Goal: Task Accomplishment & Management: Manage account settings

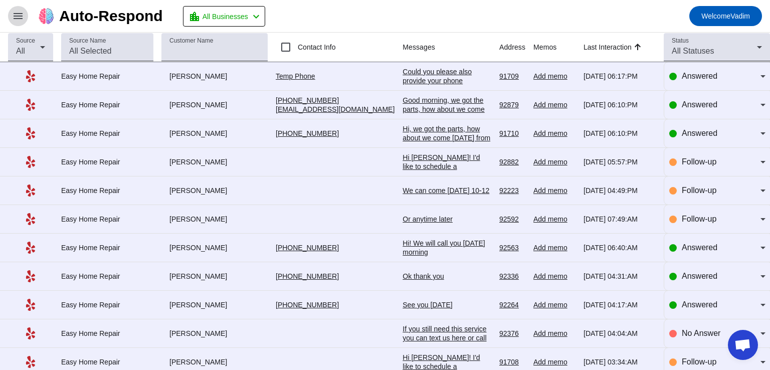
click at [18, 19] on mat-icon "menu" at bounding box center [18, 16] width 12 height 12
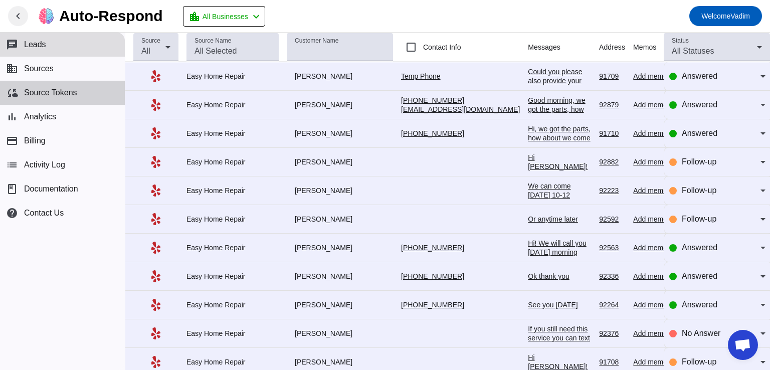
click at [78, 104] on button "cloud_sync Source Tokens" at bounding box center [62, 93] width 125 height 24
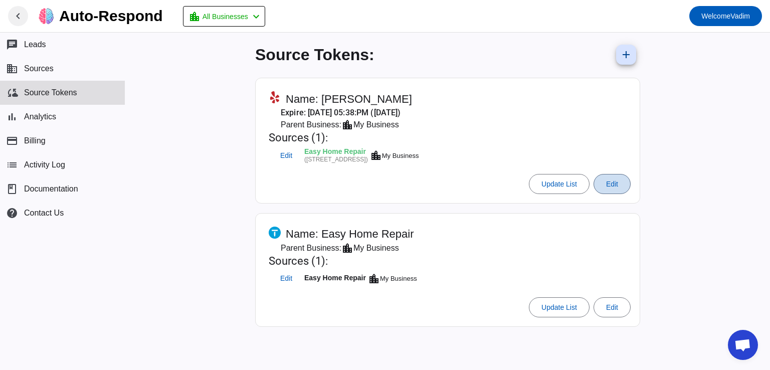
click at [605, 187] on span at bounding box center [612, 184] width 36 height 24
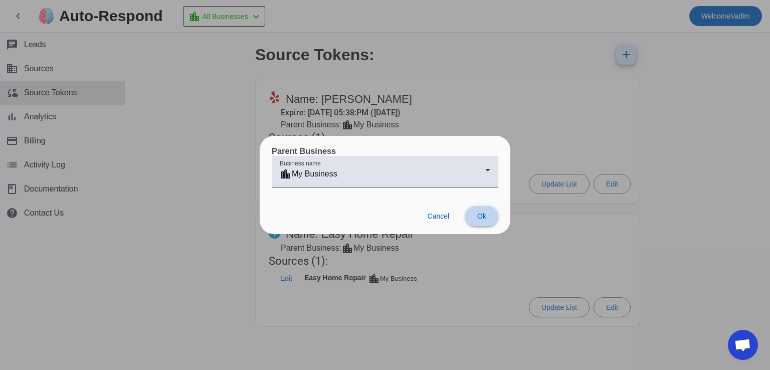
click at [479, 212] on span "Ok" at bounding box center [481, 216] width 9 height 8
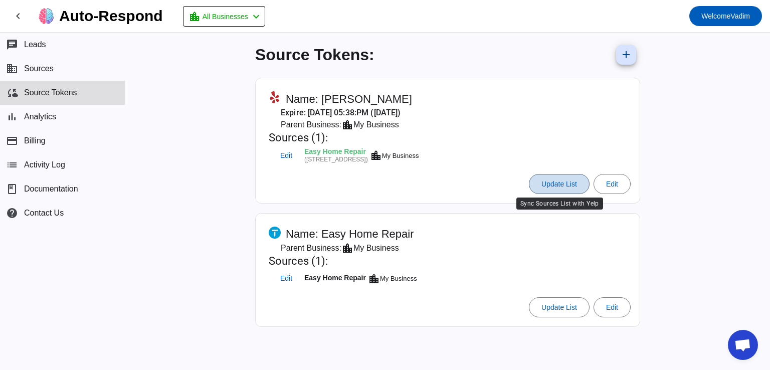
click at [569, 183] on span "Update List" at bounding box center [559, 184] width 36 height 8
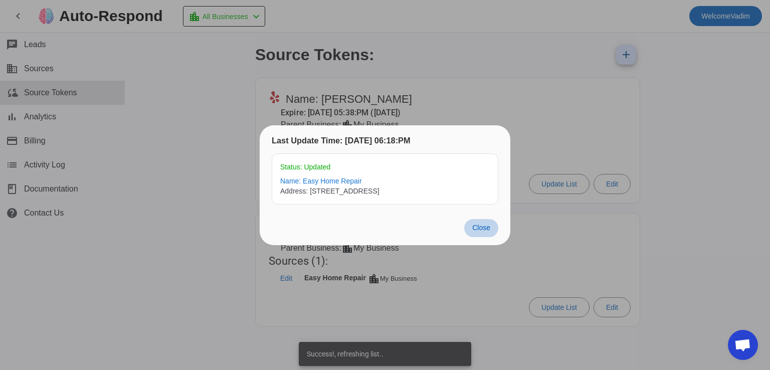
click at [477, 231] on span "Close" at bounding box center [481, 228] width 18 height 8
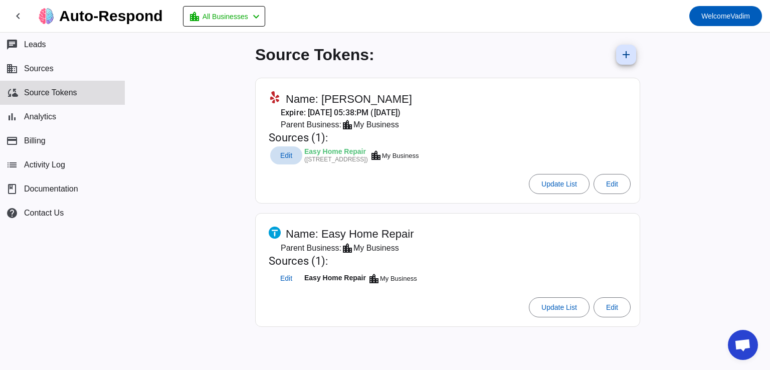
click at [284, 154] on span "Edit" at bounding box center [286, 155] width 12 height 7
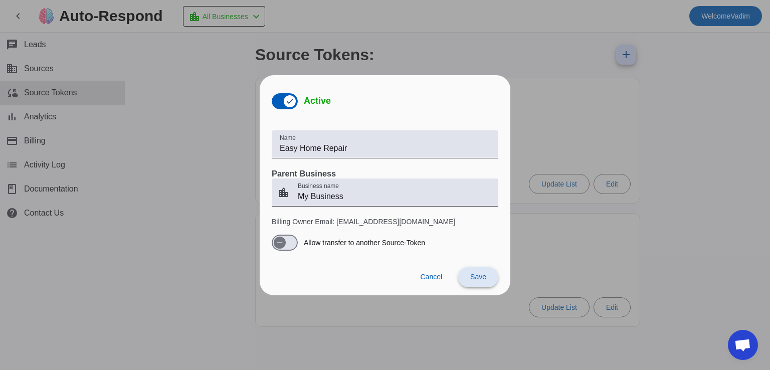
click at [475, 280] on span "Save" at bounding box center [478, 277] width 16 height 8
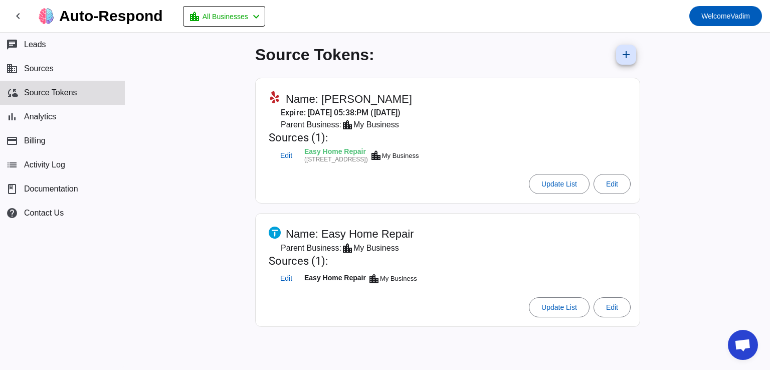
click at [476, 194] on mat-card-actions "Update List Edit" at bounding box center [448, 184] width 374 height 28
click at [286, 153] on span "Edit" at bounding box center [286, 155] width 12 height 7
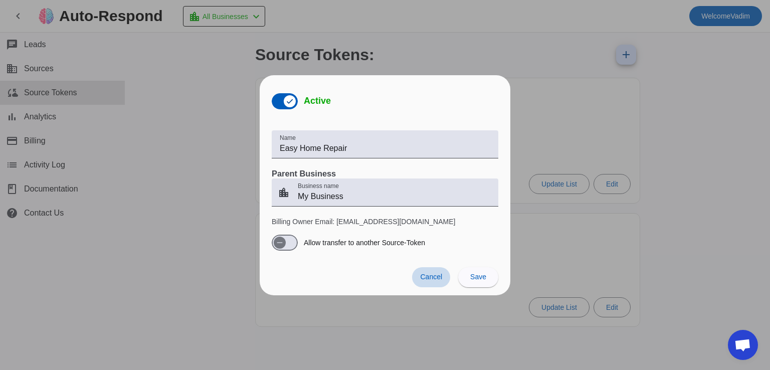
click at [433, 276] on span "Cancel" at bounding box center [431, 277] width 22 height 8
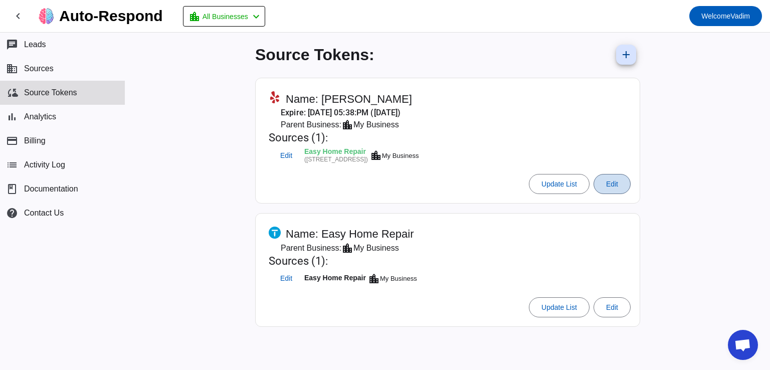
click at [612, 180] on span "Edit" at bounding box center [612, 184] width 12 height 8
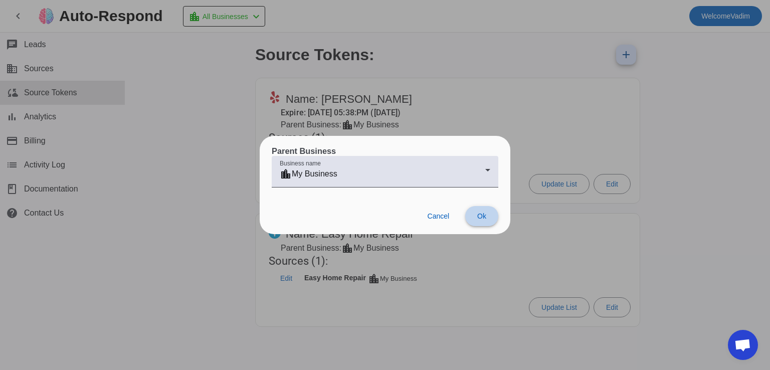
click at [479, 213] on span "Ok" at bounding box center [481, 216] width 9 height 8
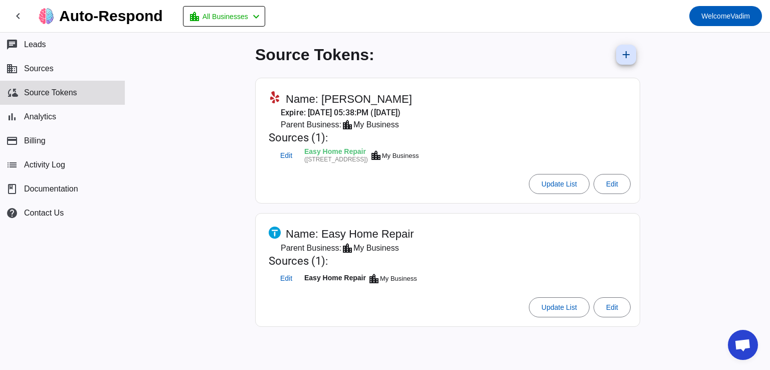
click at [521, 95] on mat-card-header "Name: Alex S Expire: 9/1/2028, 05:38:PM (in 3 years) Parent Business: location_…" at bounding box center [448, 126] width 374 height 87
drag, startPoint x: 521, startPoint y: 95, endPoint x: 347, endPoint y: 82, distance: 175.0
click at [347, 82] on mat-card "Name: Alex S Expire: 9/1/2028, 05:38:PM (in 3 years) Parent Business: location_…" at bounding box center [447, 141] width 385 height 126
click at [324, 99] on span "Name: Alex S" at bounding box center [349, 99] width 126 height 14
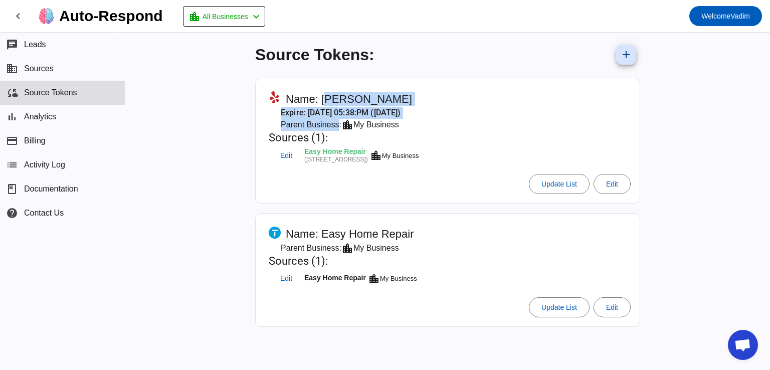
drag, startPoint x: 324, startPoint y: 99, endPoint x: 313, endPoint y: 127, distance: 30.2
click at [313, 127] on div "Name: Alex S Expire: 9/1/2028, 05:38:PM (in 3 years) Parent Business: location_…" at bounding box center [344, 128] width 151 height 75
click at [313, 127] on span "Parent Business:" at bounding box center [311, 125] width 61 height 12
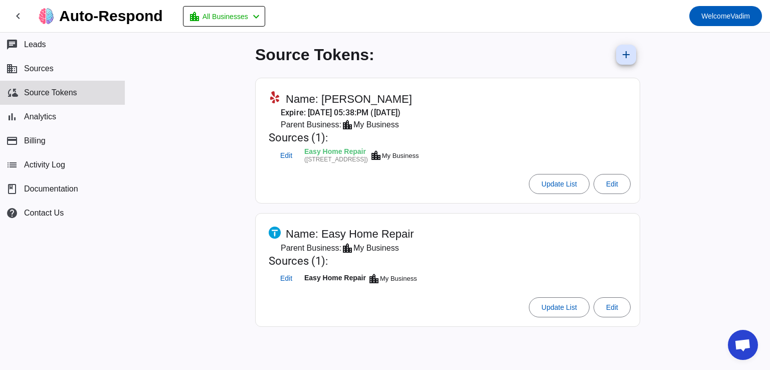
click at [313, 127] on span "Parent Business:" at bounding box center [311, 125] width 61 height 12
click at [40, 72] on span "Sources" at bounding box center [39, 68] width 30 height 9
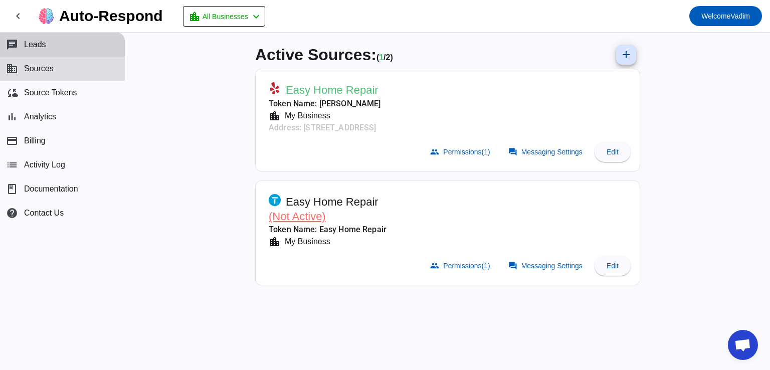
click at [50, 52] on button "chat Leads" at bounding box center [62, 45] width 125 height 24
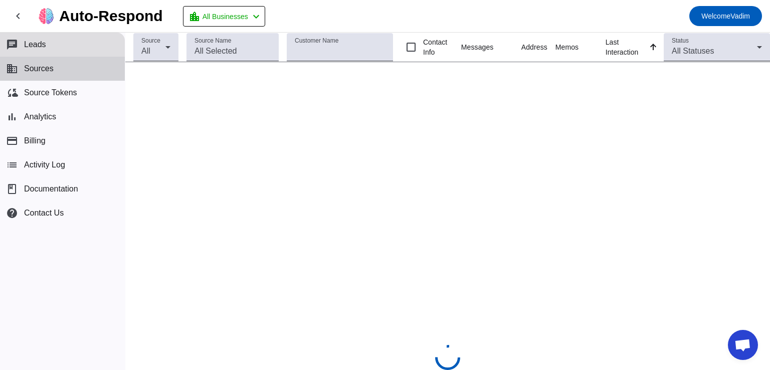
click at [57, 65] on button "business Sources" at bounding box center [62, 69] width 125 height 24
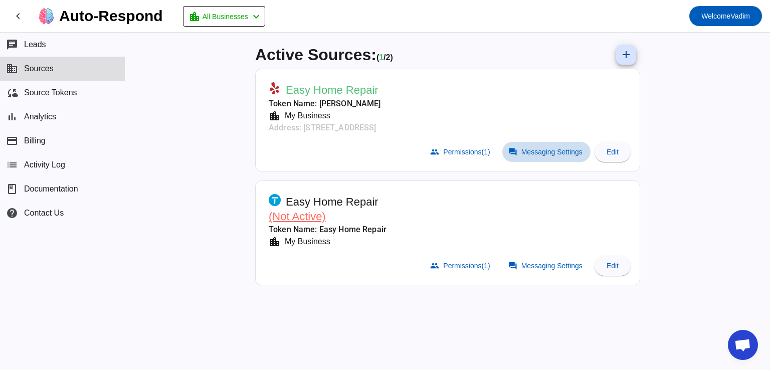
click at [545, 151] on span "Messaging Settings" at bounding box center [551, 152] width 61 height 8
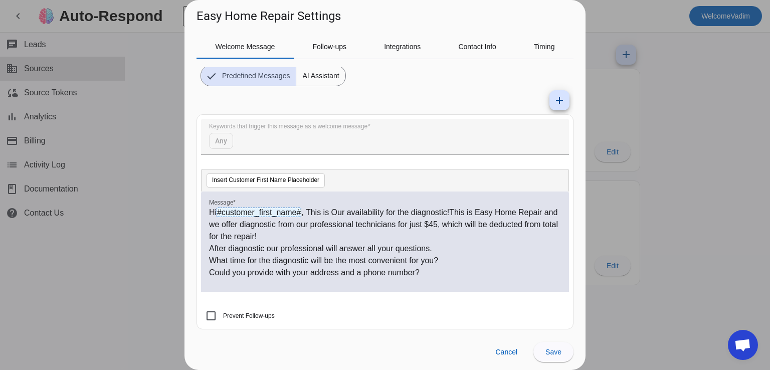
scroll to position [67, 0]
click at [336, 51] on span "Follow-ups" at bounding box center [329, 47] width 34 height 24
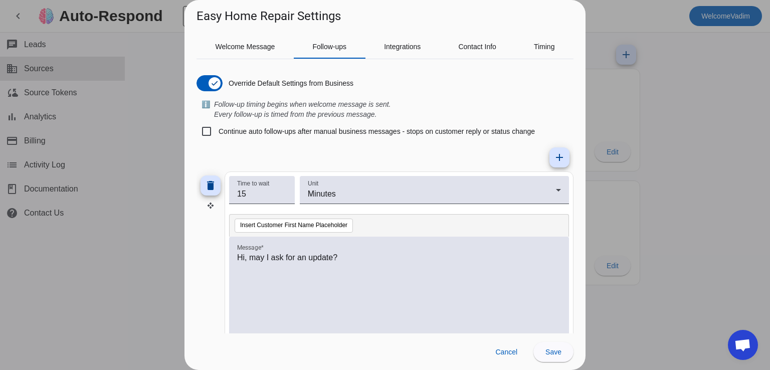
scroll to position [0, 0]
click at [328, 131] on label "Continue auto follow-ups after manual business messages - stops on customer rep…" at bounding box center [376, 131] width 318 height 10
click at [217, 131] on input "Continue auto follow-ups after manual business messages - stops on customer rep…" at bounding box center [207, 131] width 20 height 20
checkbox input "true"
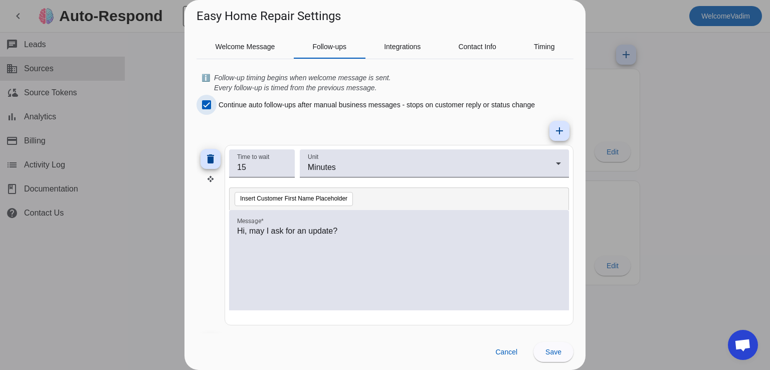
scroll to position [26, 0]
click at [556, 135] on mat-icon "add" at bounding box center [560, 131] width 12 height 12
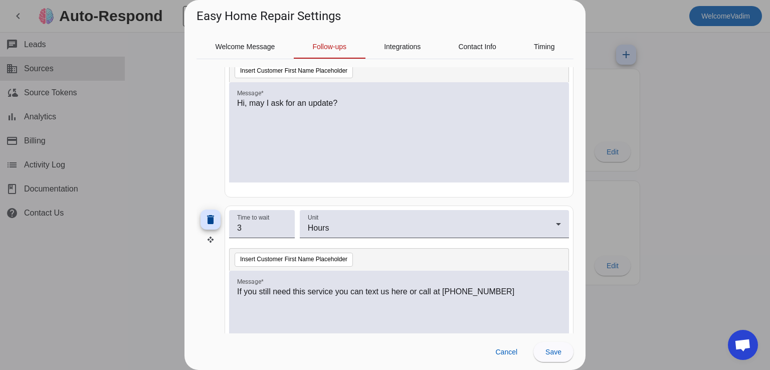
scroll to position [160, 0]
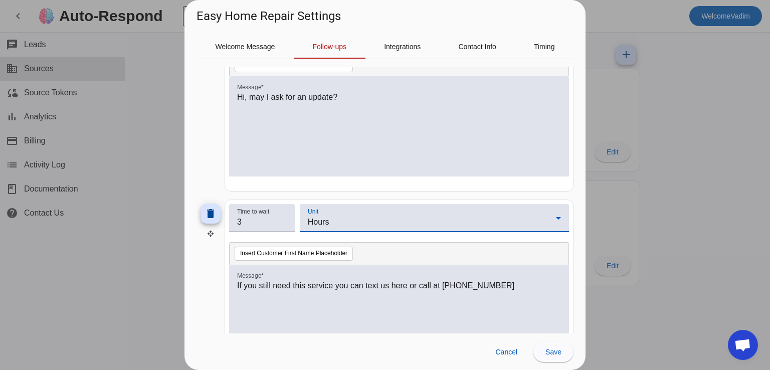
click at [318, 218] on span "Hours" at bounding box center [319, 222] width 22 height 9
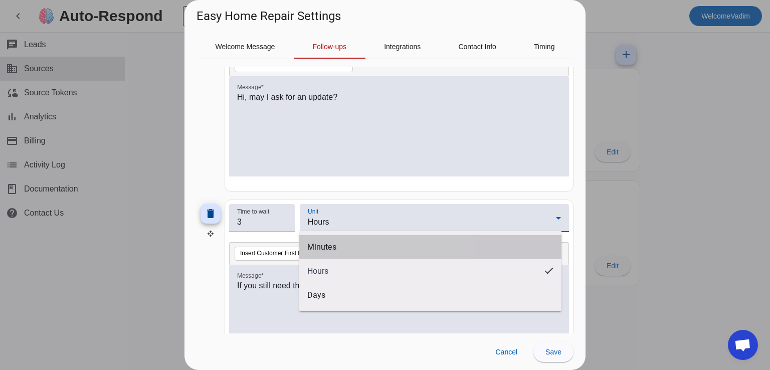
click at [327, 243] on span "Minutes" at bounding box center [321, 247] width 29 height 10
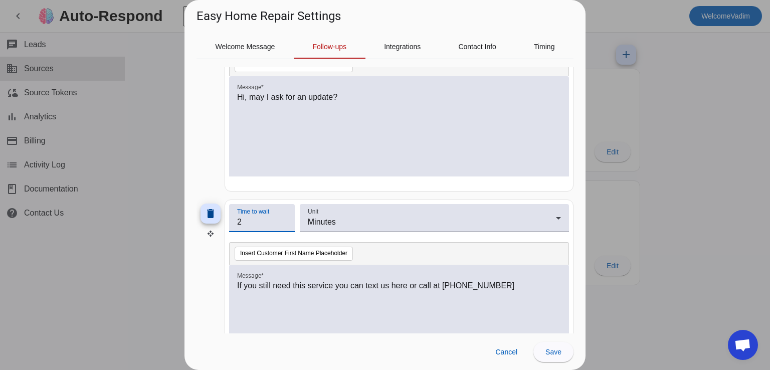
click at [285, 225] on input "2" at bounding box center [262, 222] width 50 height 12
click at [283, 217] on input "3" at bounding box center [262, 222] width 50 height 12
click at [283, 217] on input "4" at bounding box center [262, 222] width 50 height 12
click at [283, 217] on input "5" at bounding box center [262, 222] width 50 height 12
click at [283, 217] on input "6" at bounding box center [262, 222] width 50 height 12
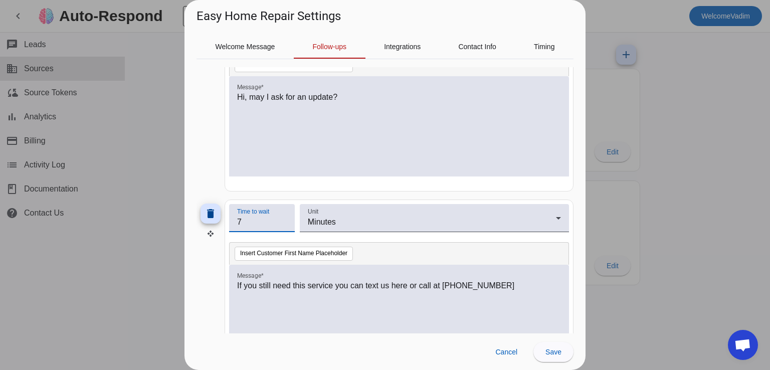
click at [283, 217] on input "7" at bounding box center [262, 222] width 50 height 12
click at [283, 217] on input "8" at bounding box center [262, 222] width 50 height 12
click at [283, 217] on input "9" at bounding box center [262, 222] width 50 height 12
click at [283, 217] on input "10" at bounding box center [262, 222] width 50 height 12
click at [256, 222] on input "10" at bounding box center [262, 222] width 50 height 12
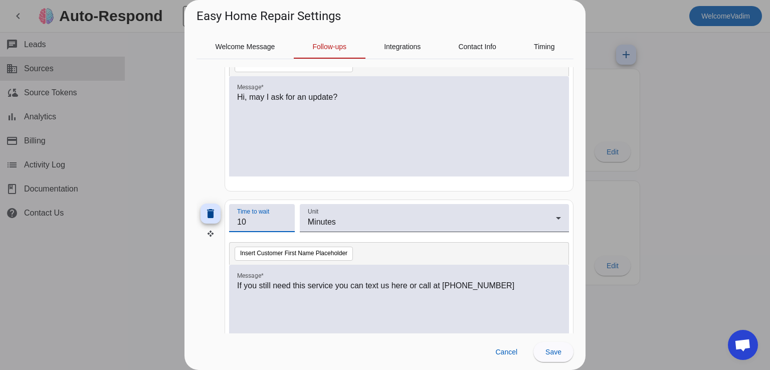
click at [256, 222] on input "10" at bounding box center [262, 222] width 50 height 12
type input "1"
type input "60"
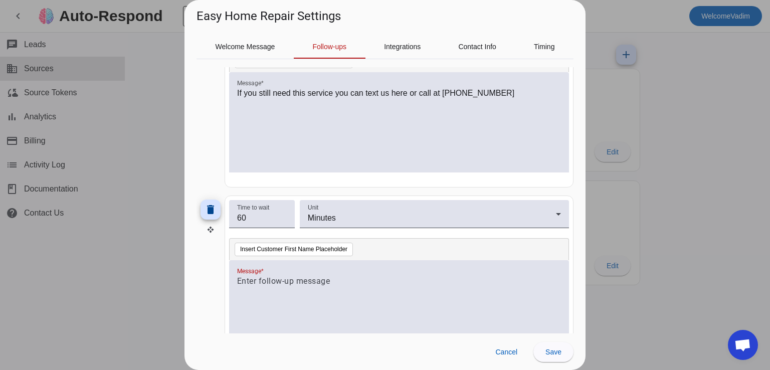
scroll to position [402, 0]
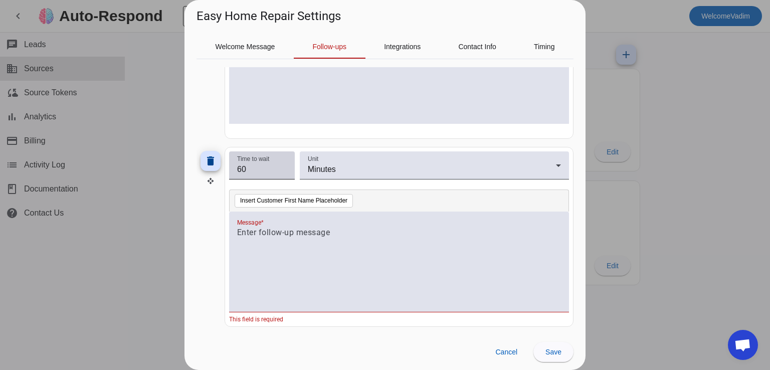
click at [292, 175] on div "Time to wait 60" at bounding box center [262, 165] width 66 height 28
click at [317, 169] on span "Minutes" at bounding box center [322, 169] width 28 height 9
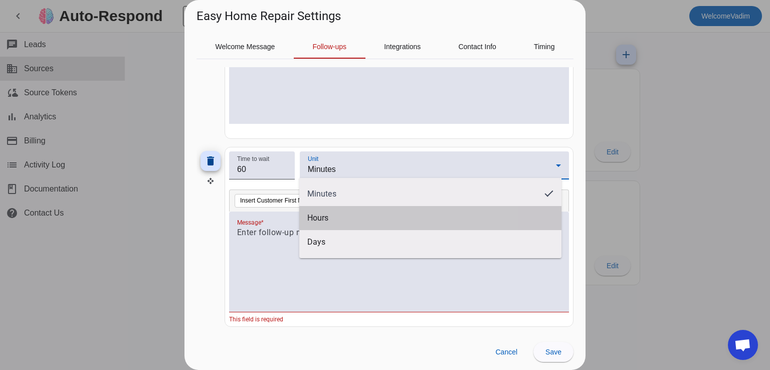
click at [349, 220] on mat-option "Hours" at bounding box center [430, 218] width 262 height 24
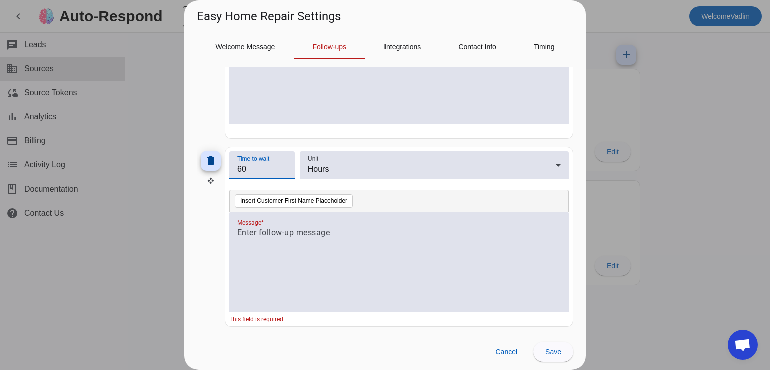
click at [254, 163] on input "60" at bounding box center [262, 169] width 50 height 12
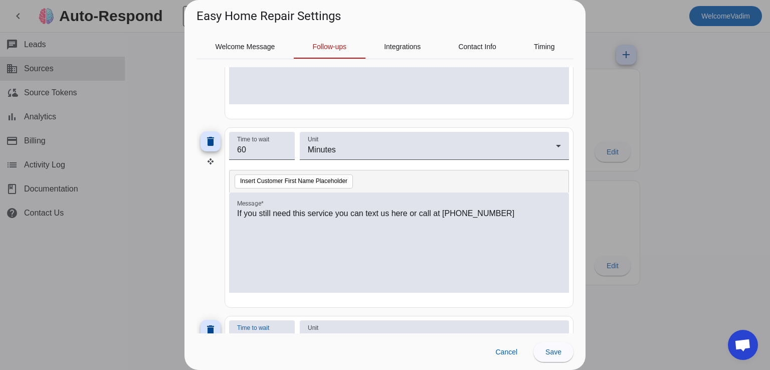
scroll to position [233, 0]
type input "3"
click at [239, 209] on p "If you still need this service you can text us here or call at +19517204027" at bounding box center [399, 213] width 324 height 12
click at [239, 210] on p "If you still need this service you can text us here or call at +19517204027" at bounding box center [399, 213] width 324 height 12
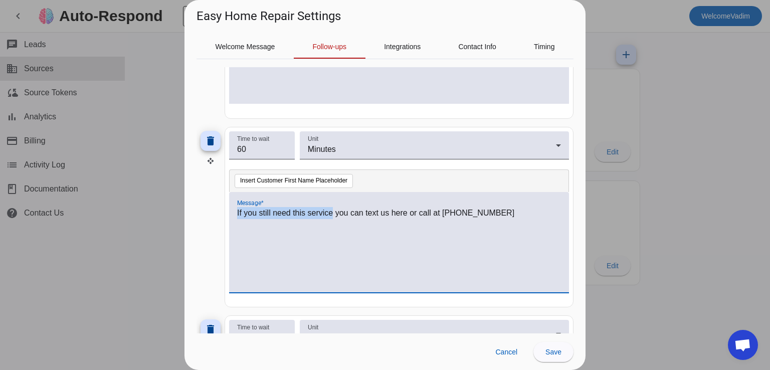
drag, startPoint x: 239, startPoint y: 210, endPoint x: 326, endPoint y: 209, distance: 87.7
click at [326, 209] on p "If you still need this service you can text us here or call at +19517204027" at bounding box center [399, 213] width 324 height 12
copy p "If you still need this service"
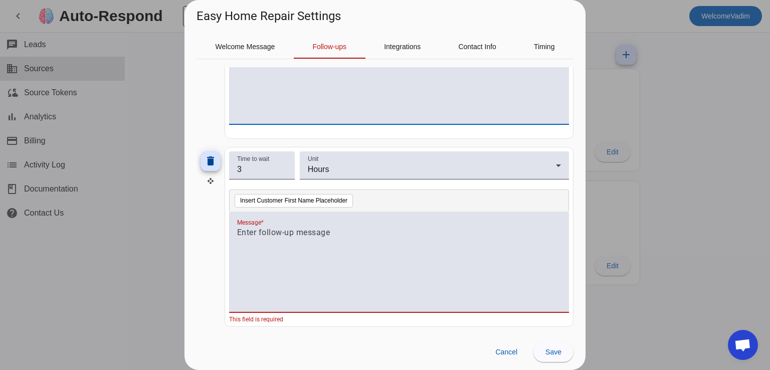
click at [331, 258] on div at bounding box center [399, 267] width 324 height 81
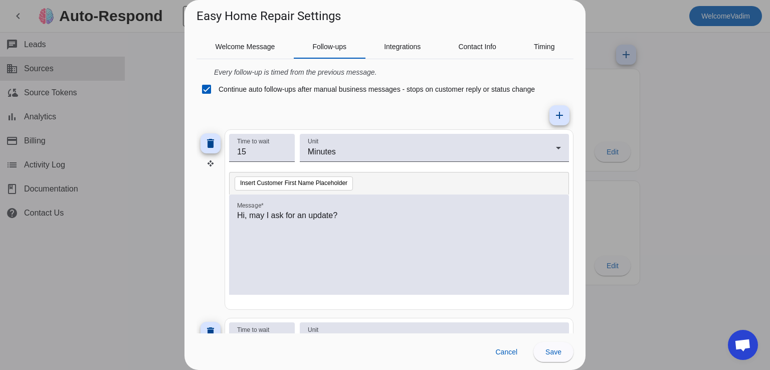
scroll to position [0, 0]
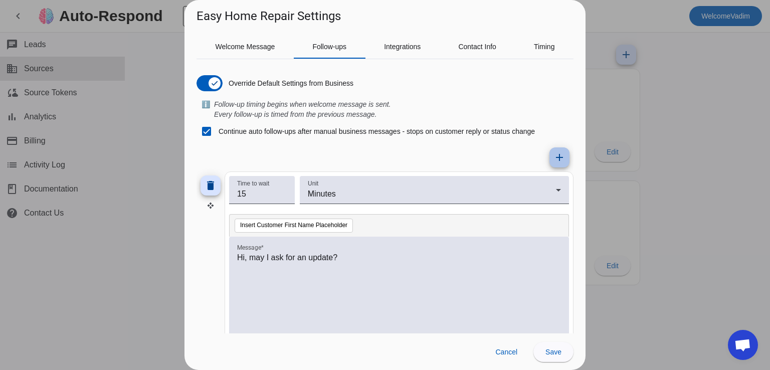
click at [560, 151] on span at bounding box center [560, 157] width 24 height 24
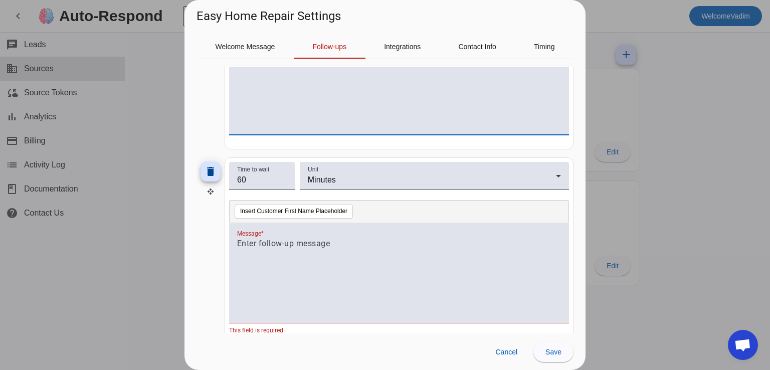
scroll to position [590, 0]
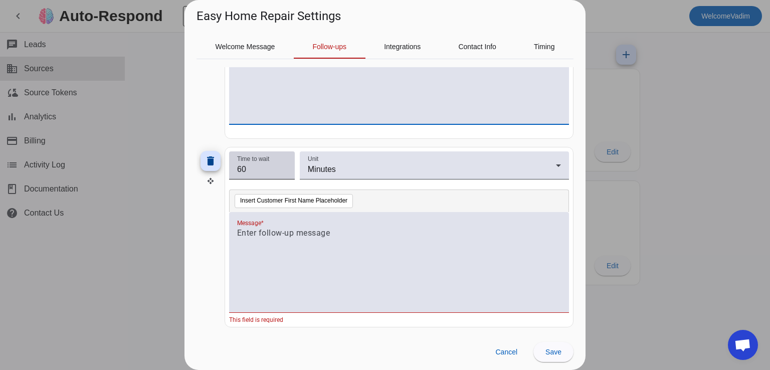
click at [254, 165] on input "60" at bounding box center [262, 169] width 50 height 12
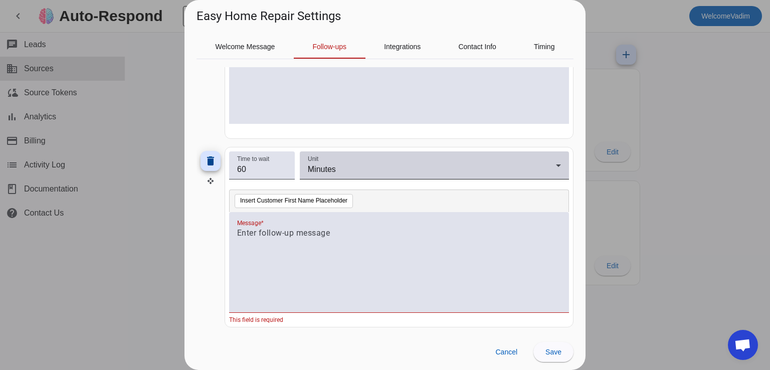
click at [328, 159] on div "Unit Minutes" at bounding box center [434, 165] width 253 height 28
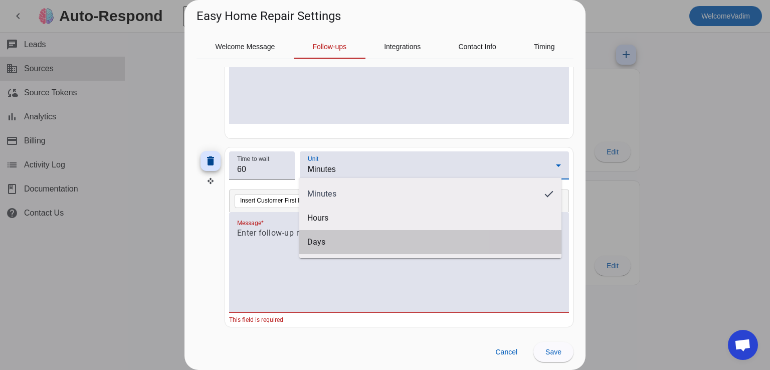
click at [334, 238] on mat-option "Days" at bounding box center [430, 242] width 262 height 24
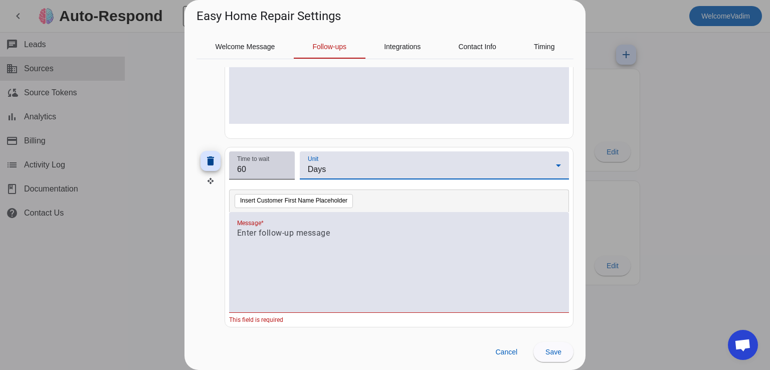
click at [268, 171] on input "60" at bounding box center [262, 169] width 50 height 12
type input "1"
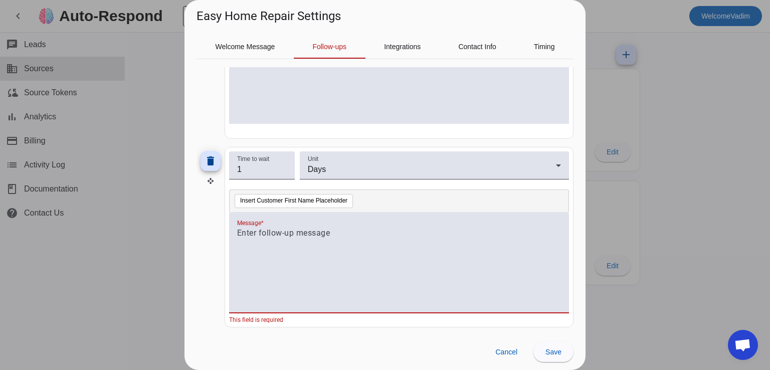
click at [293, 229] on p at bounding box center [399, 233] width 324 height 12
click at [308, 261] on div at bounding box center [399, 267] width 324 height 81
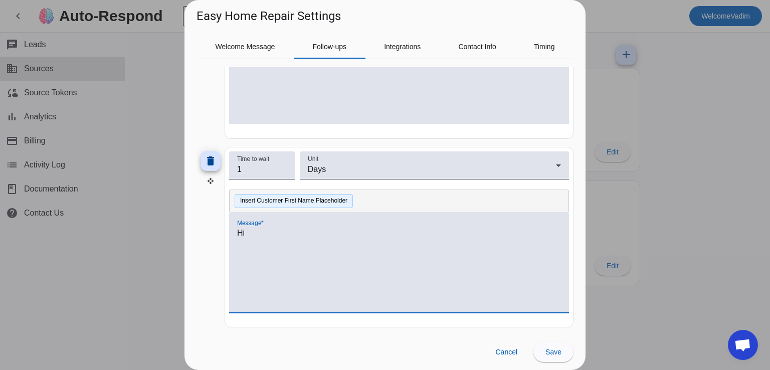
click at [307, 203] on button "Insert Customer First Name Placeholder" at bounding box center [294, 201] width 118 height 14
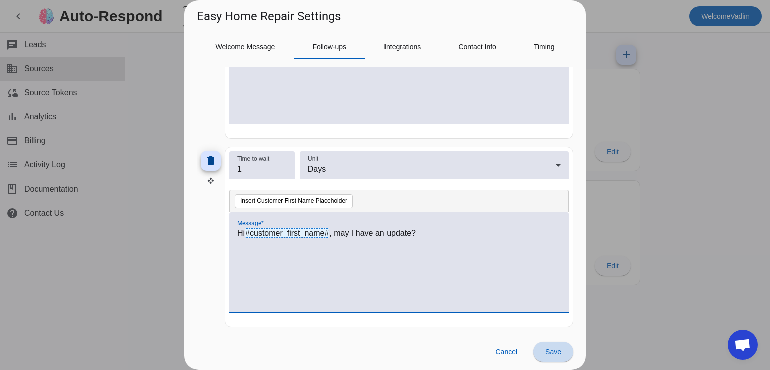
click at [552, 348] on span "Save" at bounding box center [553, 352] width 16 height 8
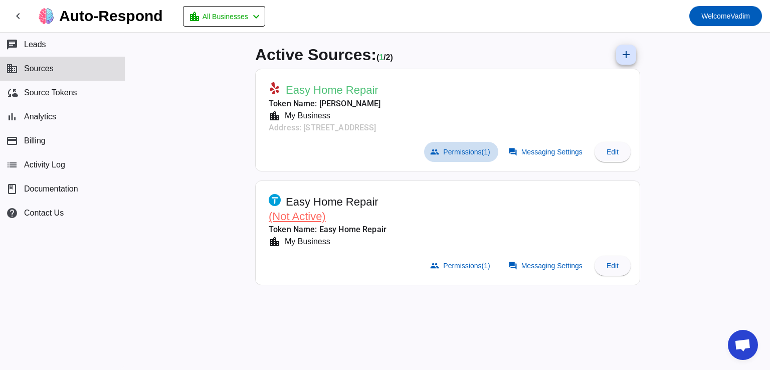
click at [469, 148] on span "Permissions (1)" at bounding box center [466, 152] width 47 height 8
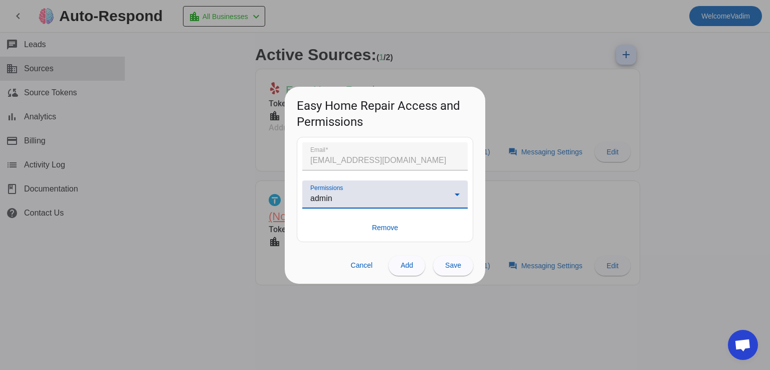
click at [451, 189] on icon at bounding box center [457, 195] width 12 height 12
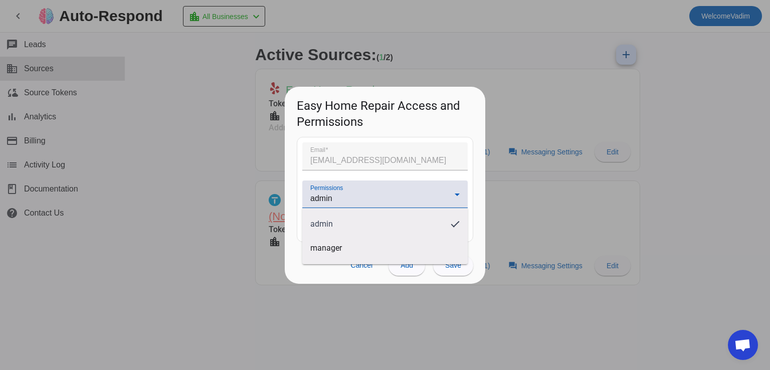
click at [451, 189] on div at bounding box center [385, 185] width 770 height 370
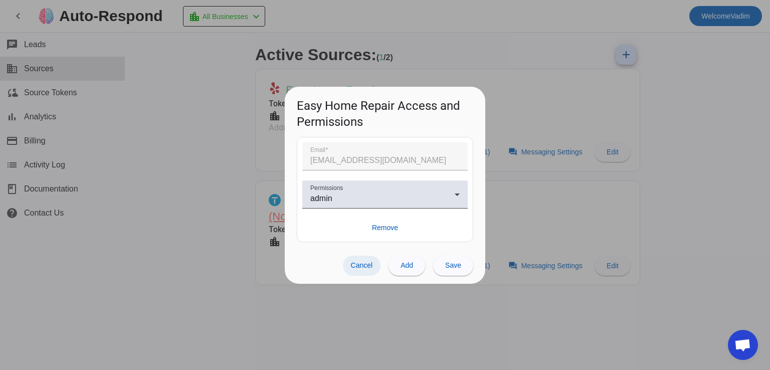
click at [368, 258] on span at bounding box center [362, 266] width 38 height 20
